Goal: Information Seeking & Learning: Learn about a topic

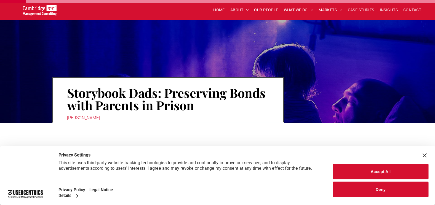
scroll to position [110, 0]
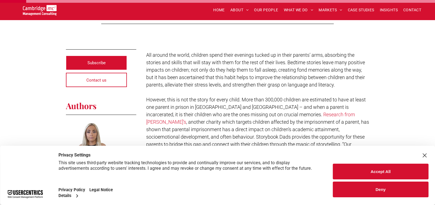
click at [421, 154] on div at bounding box center [380, 156] width 95 height 8
click at [426, 155] on div "Close Layer" at bounding box center [425, 156] width 8 height 8
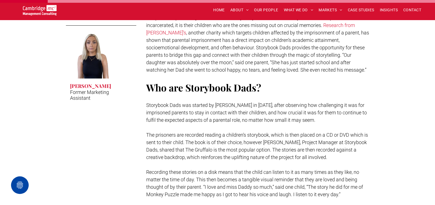
scroll to position [221, 0]
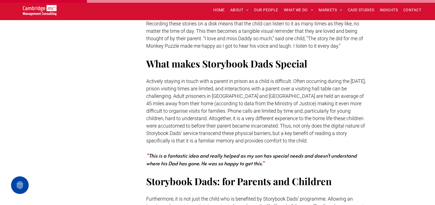
scroll to position [359, 0]
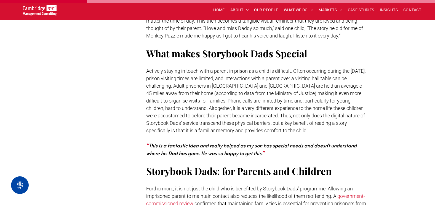
drag, startPoint x: 175, startPoint y: 68, endPoint x: 179, endPoint y: 68, distance: 4.1
click at [179, 68] on span "Actively staying in touch with a parent in prison as a child is difficult. Ofte…" at bounding box center [255, 100] width 219 height 65
drag, startPoint x: 179, startPoint y: 68, endPoint x: 230, endPoint y: 71, distance: 50.3
click at [230, 71] on span "Actively staying in touch with a parent in prison as a child is difficult. Ofte…" at bounding box center [255, 100] width 219 height 65
drag, startPoint x: 230, startPoint y: 71, endPoint x: 291, endPoint y: 74, distance: 61.9
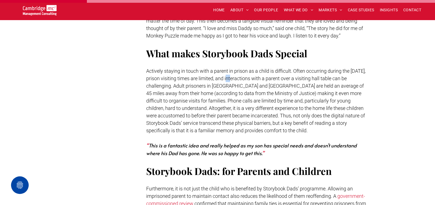
click at [291, 74] on p "Actively staying in touch with a parent in prison as a child is difficult. Ofte…" at bounding box center [257, 100] width 223 height 67
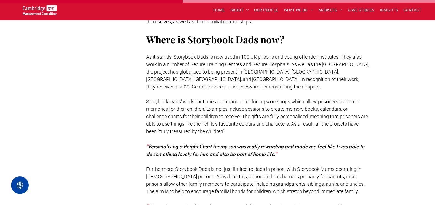
scroll to position [745, 0]
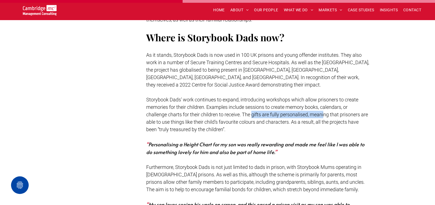
drag, startPoint x: 205, startPoint y: 78, endPoint x: 292, endPoint y: 79, distance: 87.2
click at [292, 97] on span "Storybook Dads’ work continues to expand, introducing workshops which allow pri…" at bounding box center [257, 115] width 222 height 36
click at [232, 97] on span "Storybook Dads’ work continues to expand, introducing workshops which allow pri…" at bounding box center [257, 115] width 222 height 36
